Goal: Information Seeking & Learning: Learn about a topic

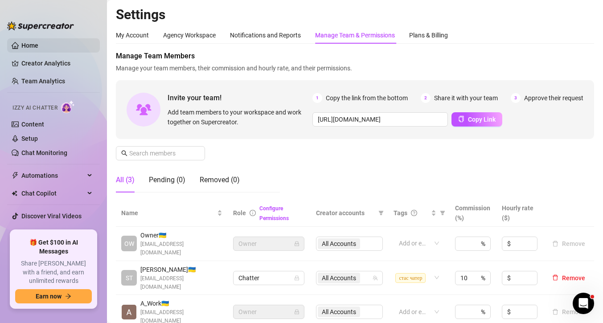
click at [38, 46] on link "Home" at bounding box center [29, 45] width 17 height 7
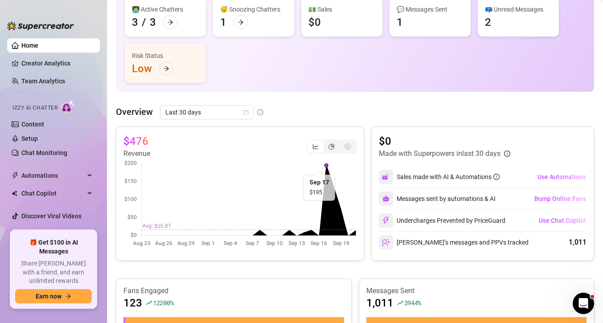
scroll to position [69, 0]
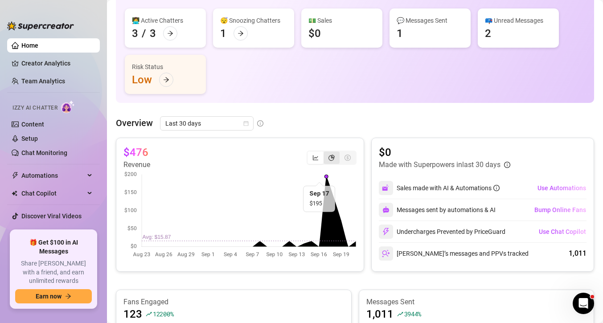
click at [335, 160] on div "segmented control" at bounding box center [331, 157] width 16 height 12
click at [326, 153] on input "segmented control" at bounding box center [326, 153] width 0 height 0
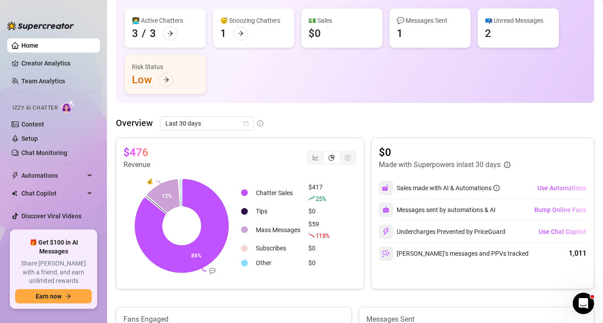
click at [351, 158] on div "segmented control" at bounding box center [347, 157] width 16 height 12
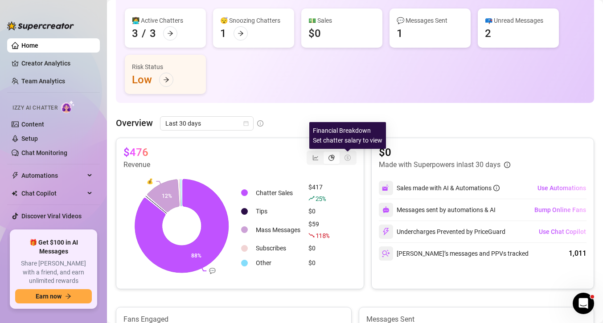
click at [345, 157] on icon "dollar-circle" at bounding box center [347, 158] width 6 height 6
click at [326, 158] on div "segmented control" at bounding box center [331, 157] width 16 height 12
click at [326, 153] on input "segmented control" at bounding box center [326, 153] width 0 height 0
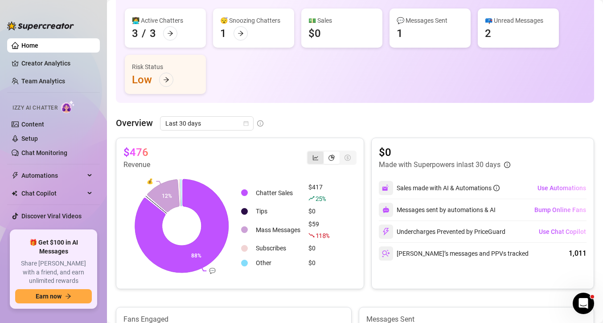
click at [314, 158] on icon "line-chart" at bounding box center [315, 158] width 6 height 6
click at [310, 153] on input "segmented control" at bounding box center [310, 153] width 0 height 0
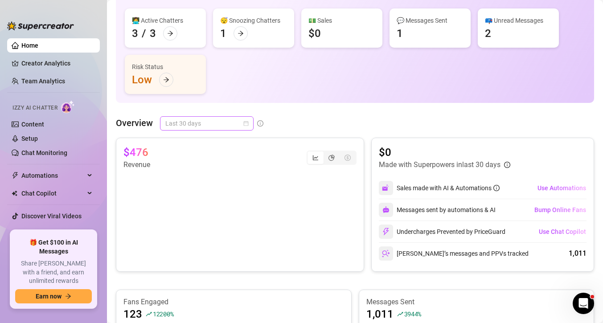
click at [216, 124] on span "Last 30 days" at bounding box center [206, 123] width 83 height 13
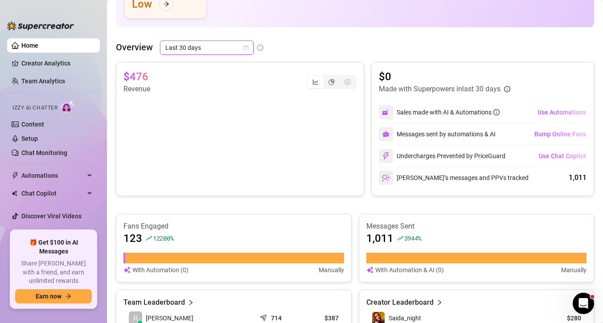
scroll to position [74, 0]
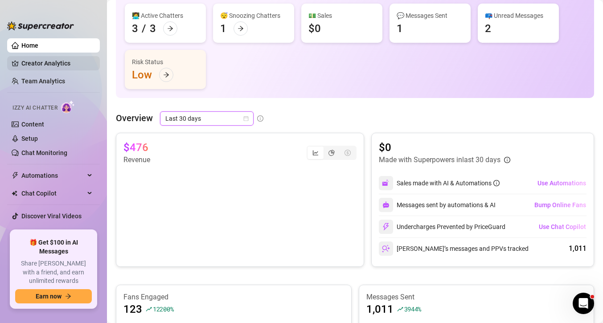
click at [62, 64] on link "Creator Analytics" at bounding box center [56, 63] width 71 height 14
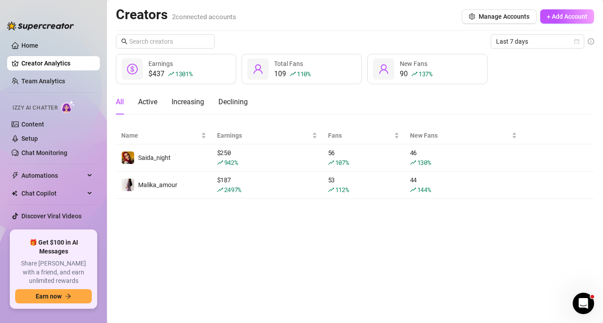
click at [155, 73] on div "$437 1301 %" at bounding box center [170, 74] width 44 height 11
click at [306, 66] on div "Total Fans" at bounding box center [292, 64] width 37 height 10
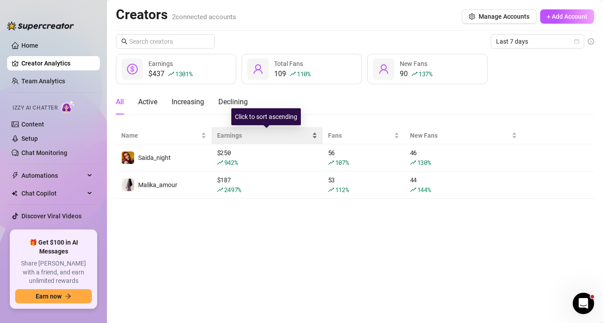
click at [236, 138] on span "Earnings" at bounding box center [263, 135] width 93 height 10
click at [236, 137] on span "Earnings" at bounding box center [263, 135] width 93 height 10
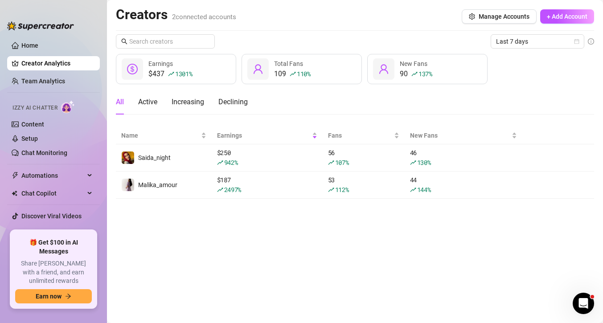
click at [184, 72] on span "1301 %" at bounding box center [183, 73] width 17 height 8
click at [145, 67] on div "$437 1301 % Earnings" at bounding box center [176, 69] width 120 height 30
click at [144, 101] on div "Active" at bounding box center [147, 102] width 19 height 11
click at [192, 101] on div "Increasing" at bounding box center [187, 102] width 33 height 11
click at [258, 103] on div "All Active Increasing Declining" at bounding box center [355, 102] width 478 height 25
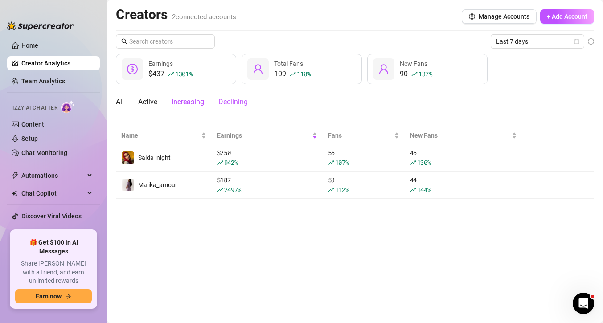
click at [246, 102] on div "Declining" at bounding box center [232, 102] width 29 height 11
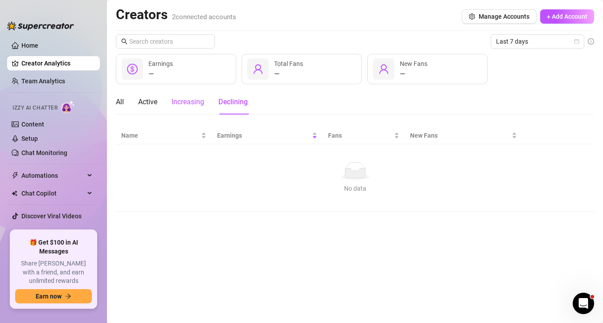
click at [188, 101] on div "Increasing" at bounding box center [187, 102] width 33 height 11
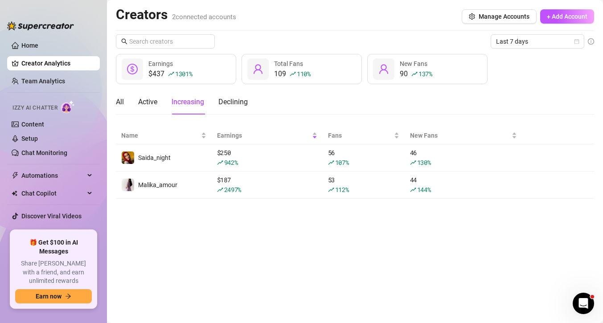
click at [128, 104] on div "All Active Increasing Declining" at bounding box center [182, 102] width 132 height 25
click at [120, 101] on div "All" at bounding box center [120, 102] width 8 height 11
